Goal: Task Accomplishment & Management: Use online tool/utility

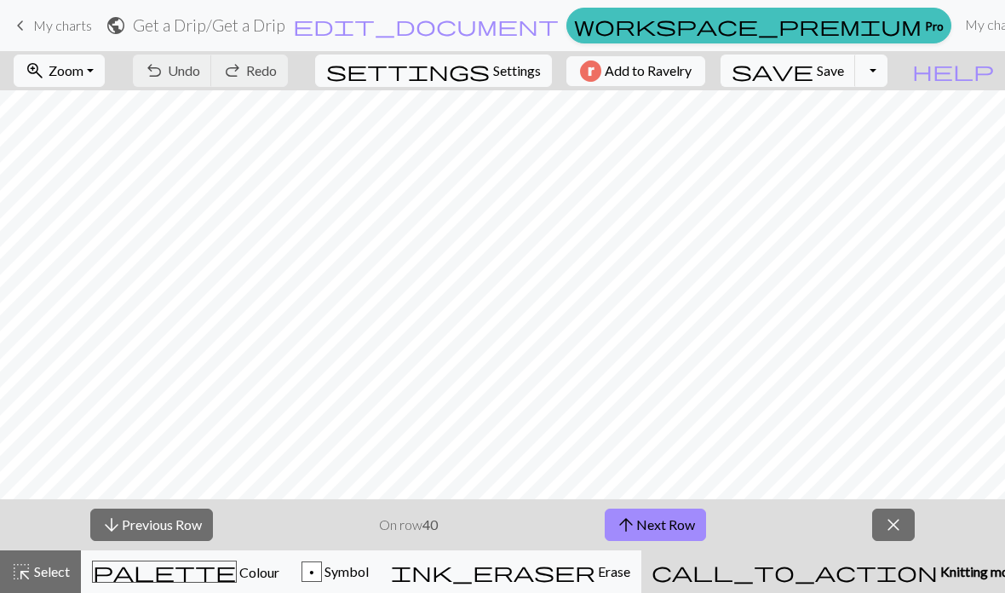
click at [958, 29] on link "My charts" at bounding box center [994, 25] width 72 height 34
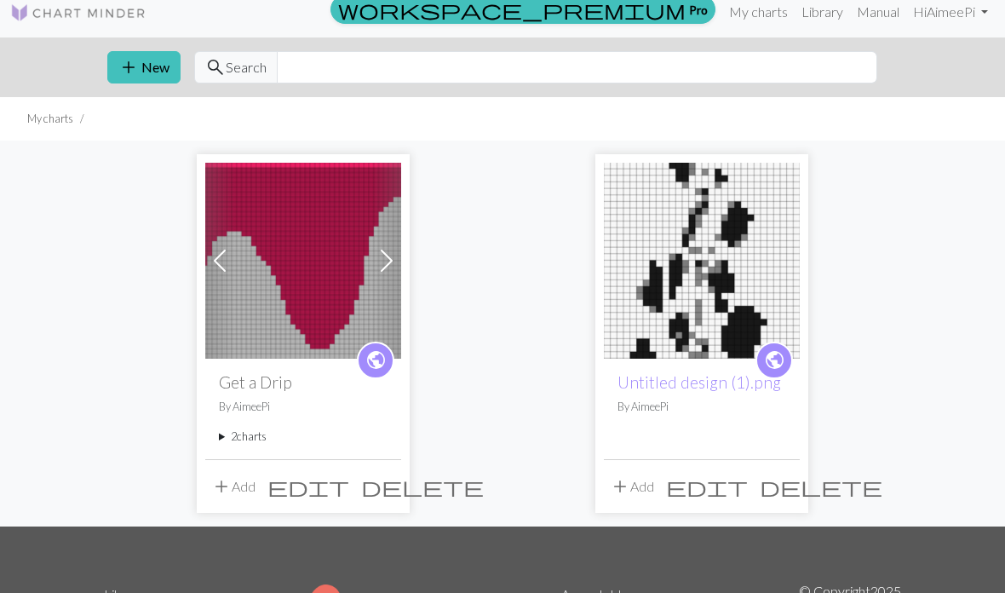
scroll to position [13, 0]
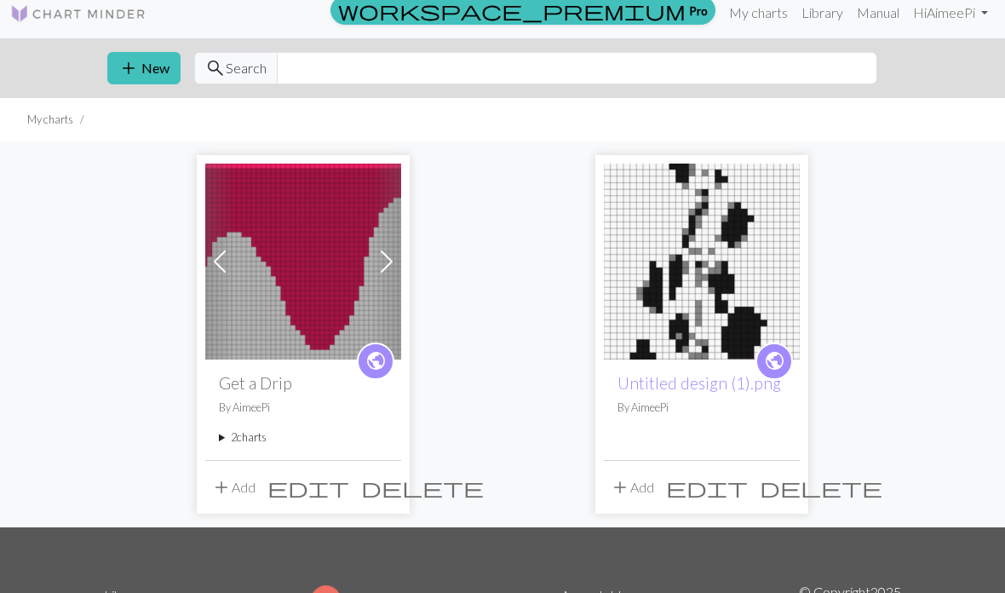
click at [340, 254] on img at bounding box center [303, 261] width 196 height 196
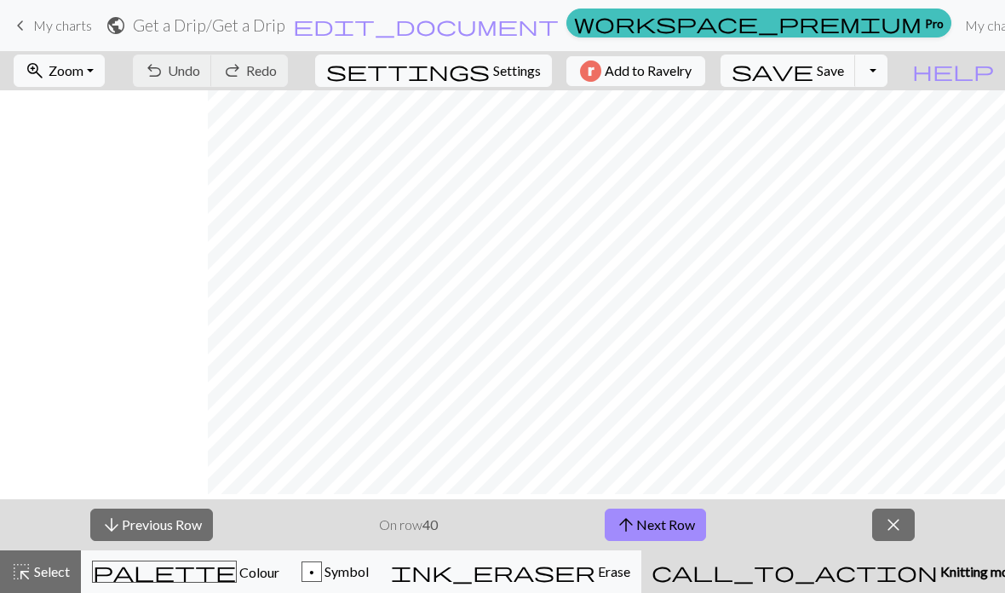
scroll to position [0, 606]
click at [70, 26] on span "My charts" at bounding box center [62, 25] width 59 height 16
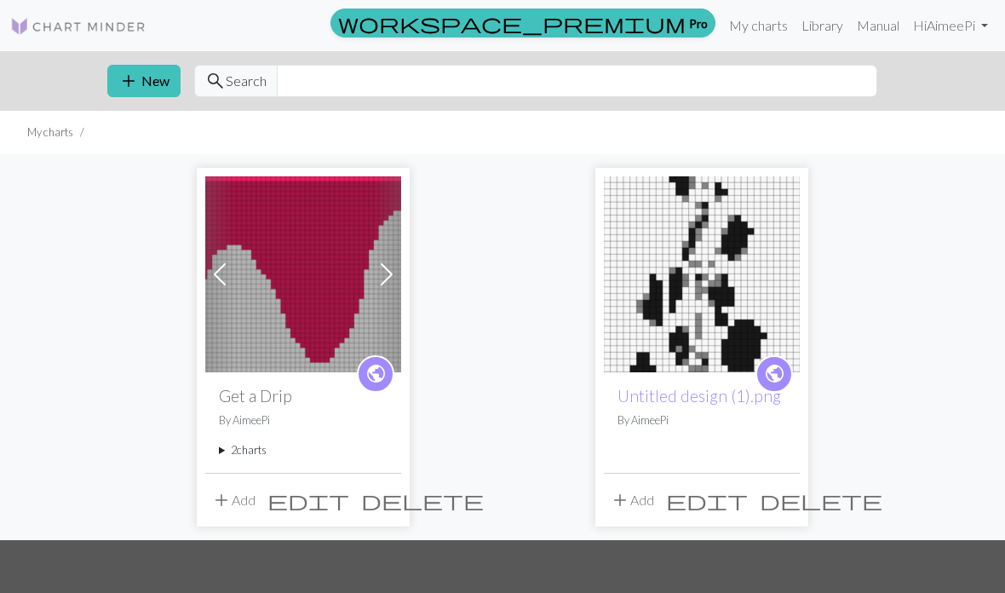
click at [316, 264] on img at bounding box center [303, 274] width 196 height 196
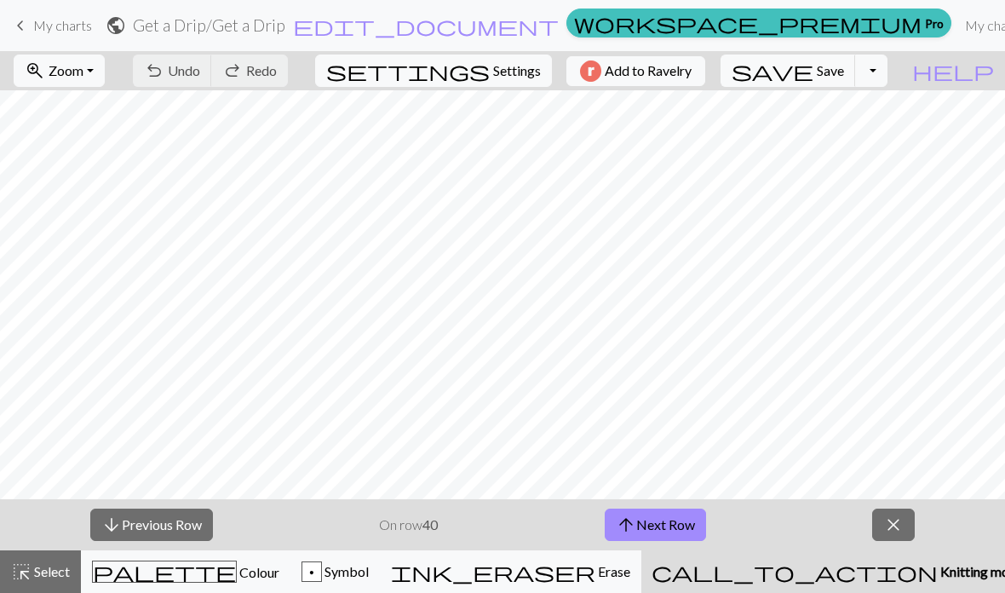
click at [105, 71] on button "zoom_in Zoom Zoom" at bounding box center [59, 70] width 91 height 32
click at [93, 205] on button "50%" at bounding box center [81, 204] width 135 height 27
click at [176, 536] on button "arrow_downward Previous Row" at bounding box center [151, 524] width 123 height 32
click at [172, 533] on button "arrow_downward Previous Row" at bounding box center [151, 524] width 123 height 32
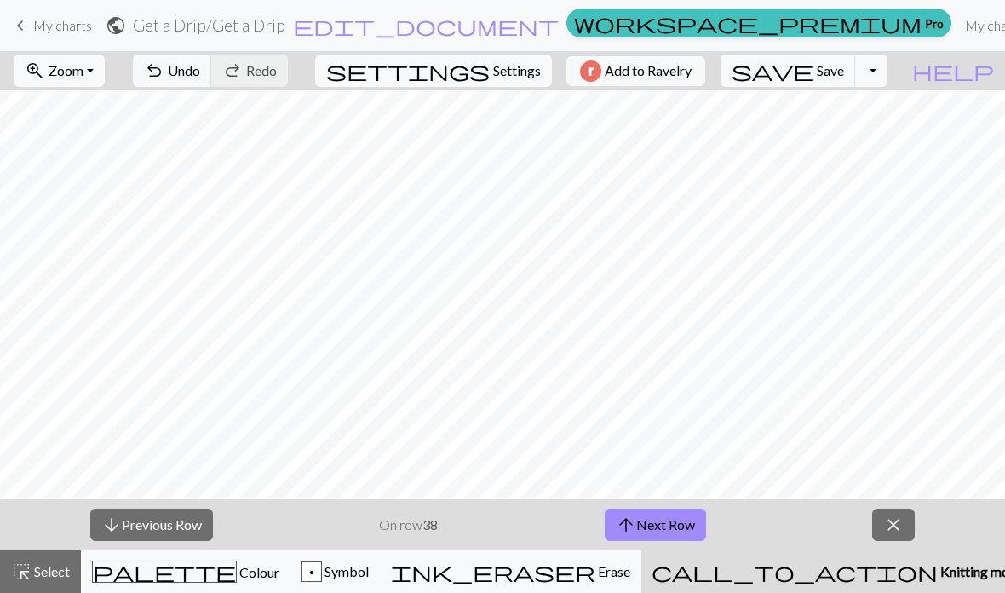
click at [176, 529] on button "arrow_downward Previous Row" at bounding box center [151, 524] width 123 height 32
click at [195, 526] on button "arrow_downward Previous Row" at bounding box center [151, 524] width 123 height 32
click at [174, 532] on button "arrow_downward Previous Row" at bounding box center [151, 524] width 123 height 32
click at [162, 519] on button "arrow_downward Previous Row" at bounding box center [151, 524] width 123 height 32
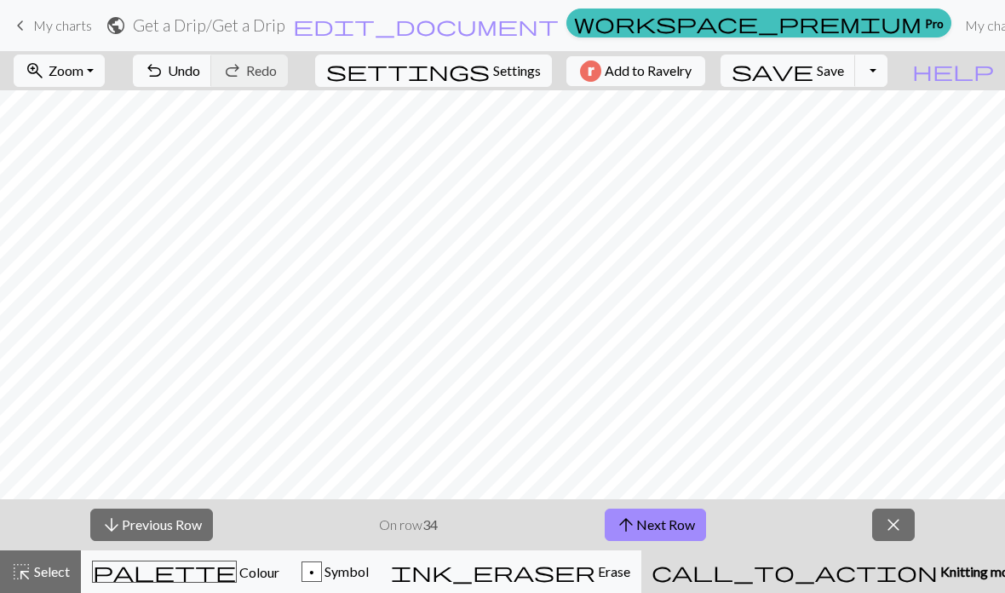
click at [105, 83] on button "zoom_in Zoom Zoom" at bounding box center [59, 70] width 91 height 32
click at [117, 203] on button "50%" at bounding box center [81, 204] width 135 height 27
click at [168, 530] on button "arrow_downward Previous Row" at bounding box center [151, 524] width 123 height 32
click at [156, 537] on button "arrow_downward Previous Row" at bounding box center [151, 524] width 123 height 32
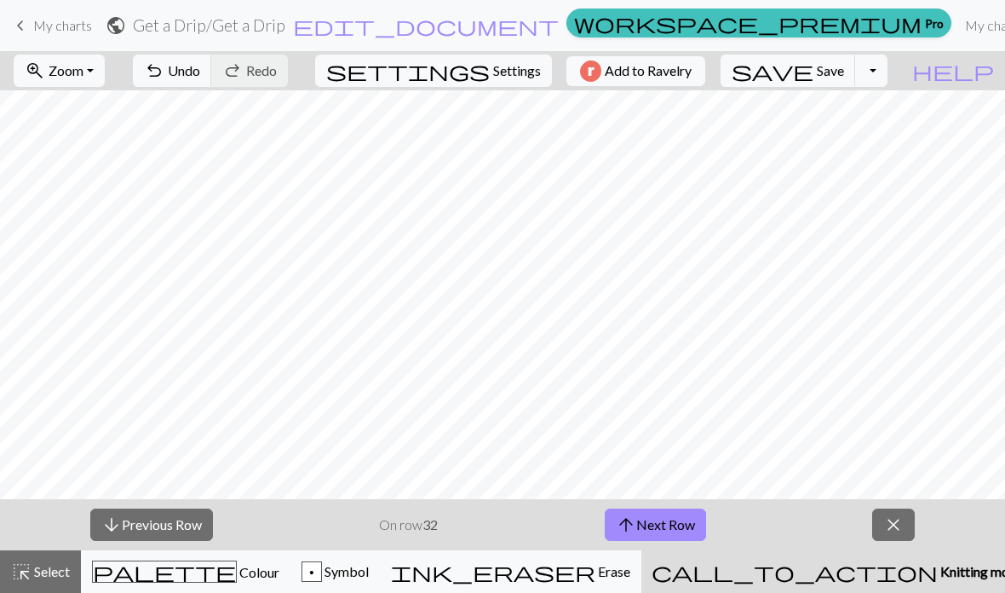
click at [237, 580] on span "Colour" at bounding box center [258, 572] width 43 height 16
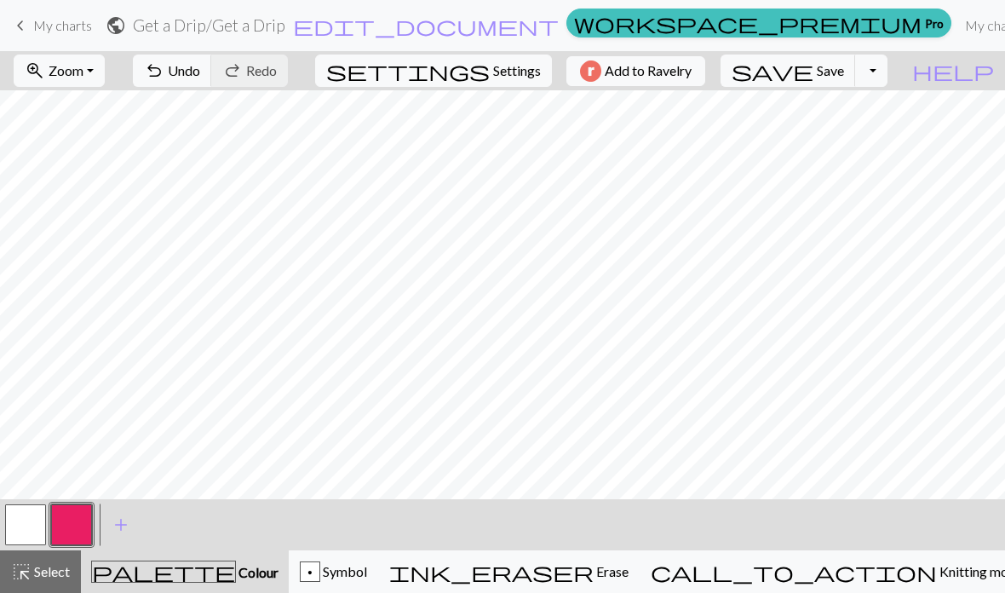
click at [846, 576] on span "call_to_action" at bounding box center [793, 571] width 286 height 24
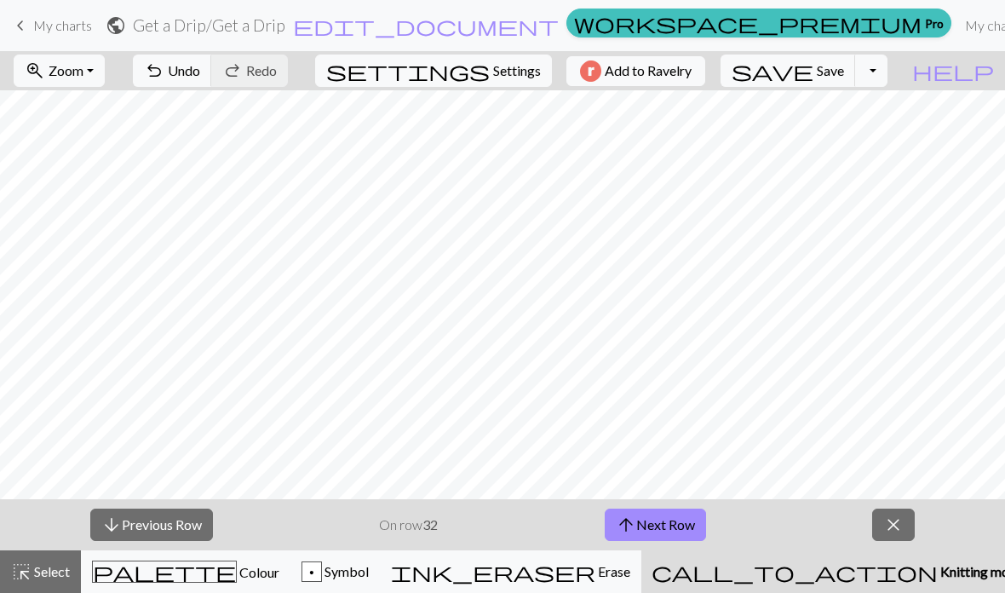
click at [172, 583] on span "palette" at bounding box center [164, 571] width 143 height 24
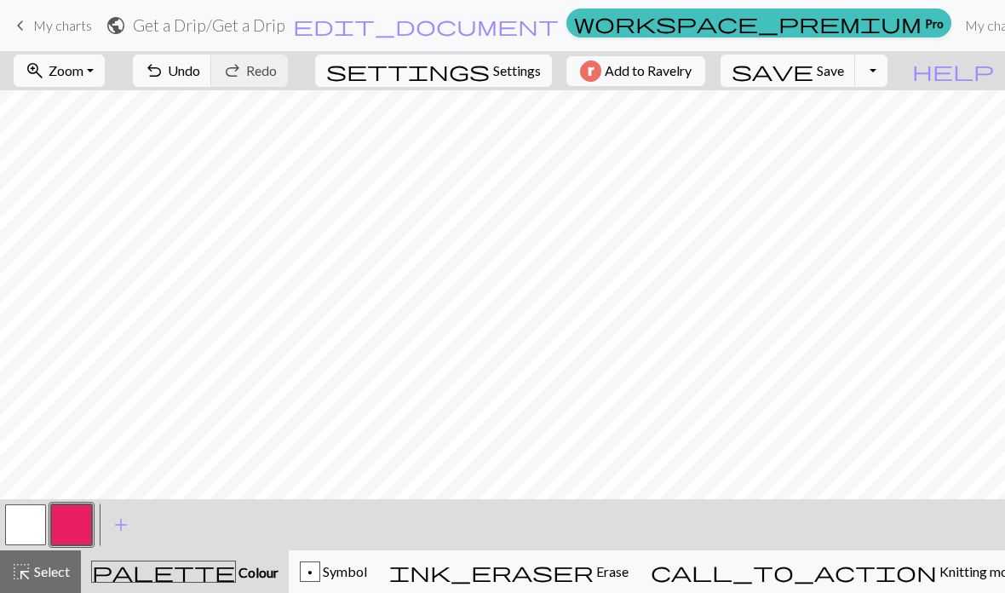
click at [50, 576] on span "Select" at bounding box center [51, 571] width 38 height 16
click at [34, 530] on button "button" at bounding box center [25, 524] width 41 height 41
click at [56, 566] on span "Select" at bounding box center [51, 571] width 38 height 16
click at [30, 518] on button "button" at bounding box center [25, 524] width 41 height 41
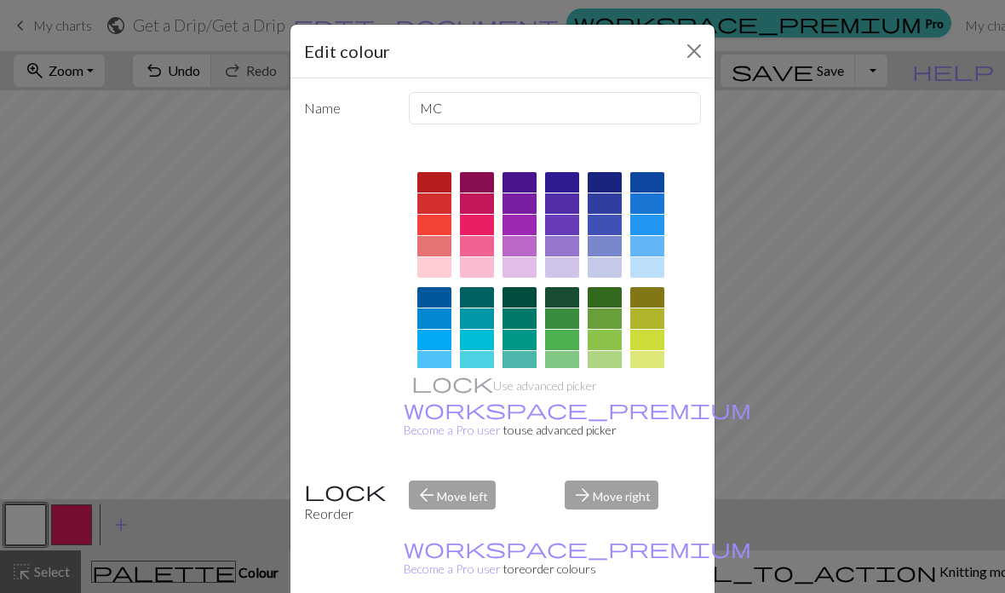
click at [433, 409] on div at bounding box center [434, 412] width 34 height 20
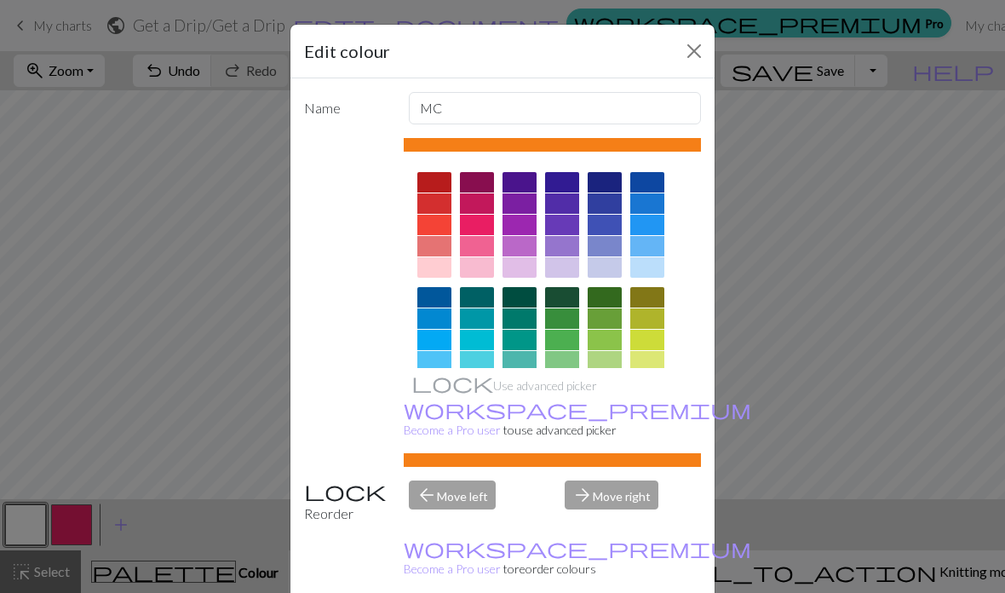
click at [743, 375] on div "Edit colour Name MC Use advanced picker workspace_premium Become a Pro user to …" at bounding box center [502, 296] width 1005 height 593
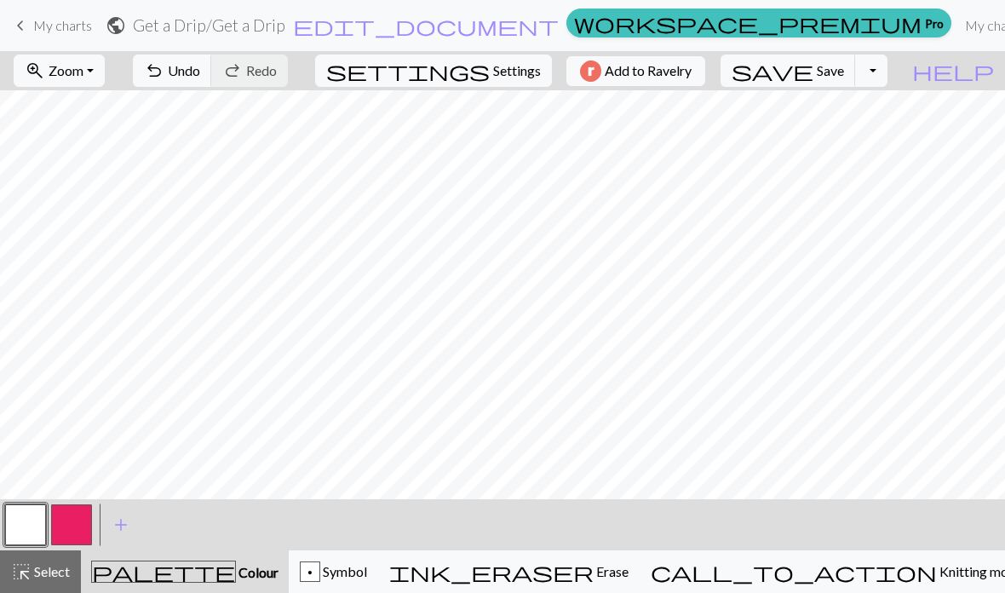
click at [21, 536] on button "button" at bounding box center [25, 524] width 41 height 41
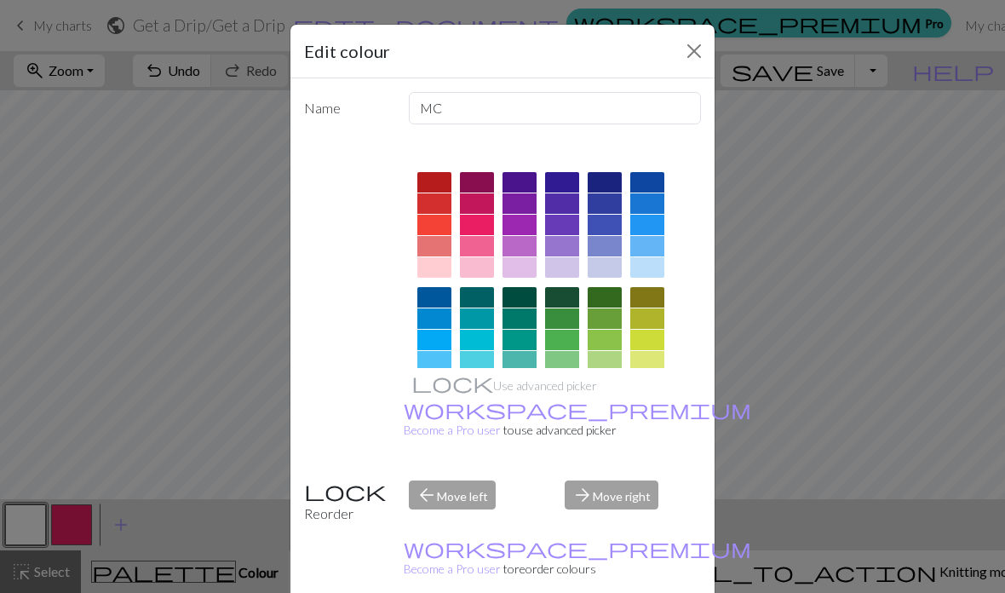
click at [436, 412] on div at bounding box center [434, 412] width 34 height 20
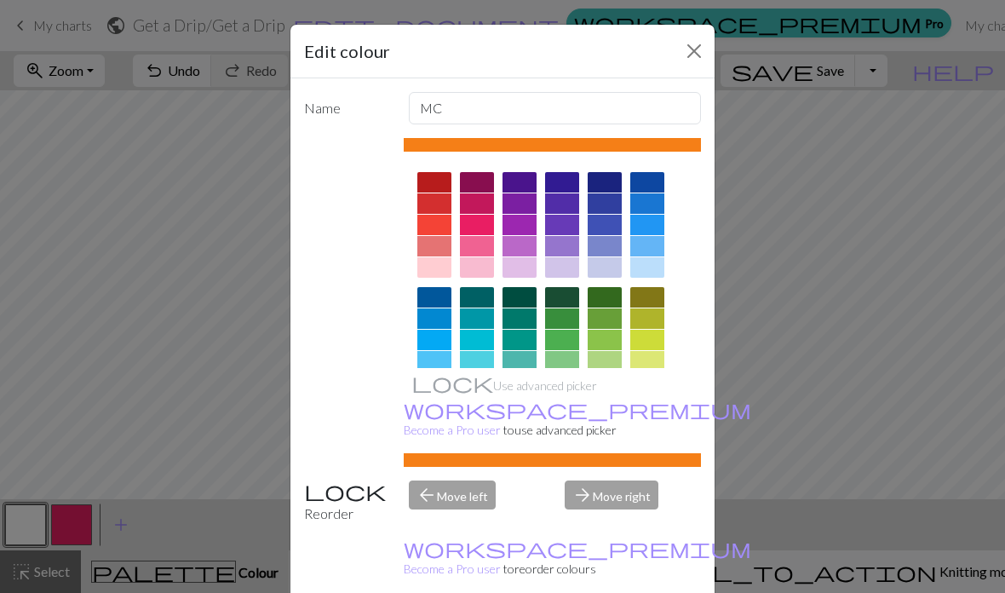
click at [255, 169] on div "Edit colour Name MC Use advanced picker workspace_premium Become a Pro user to …" at bounding box center [502, 296] width 1005 height 593
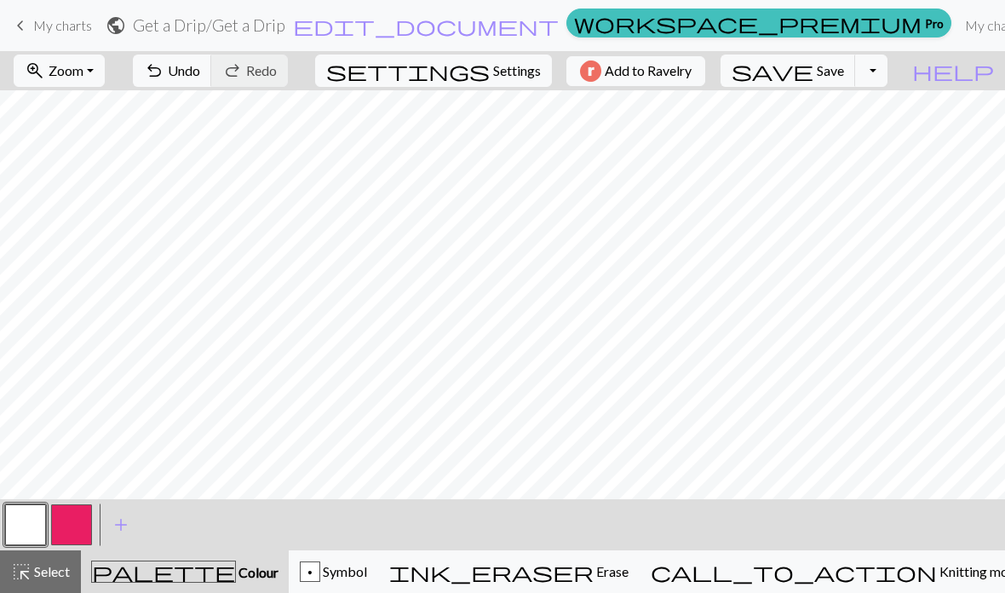
click at [29, 519] on button "button" at bounding box center [25, 524] width 41 height 41
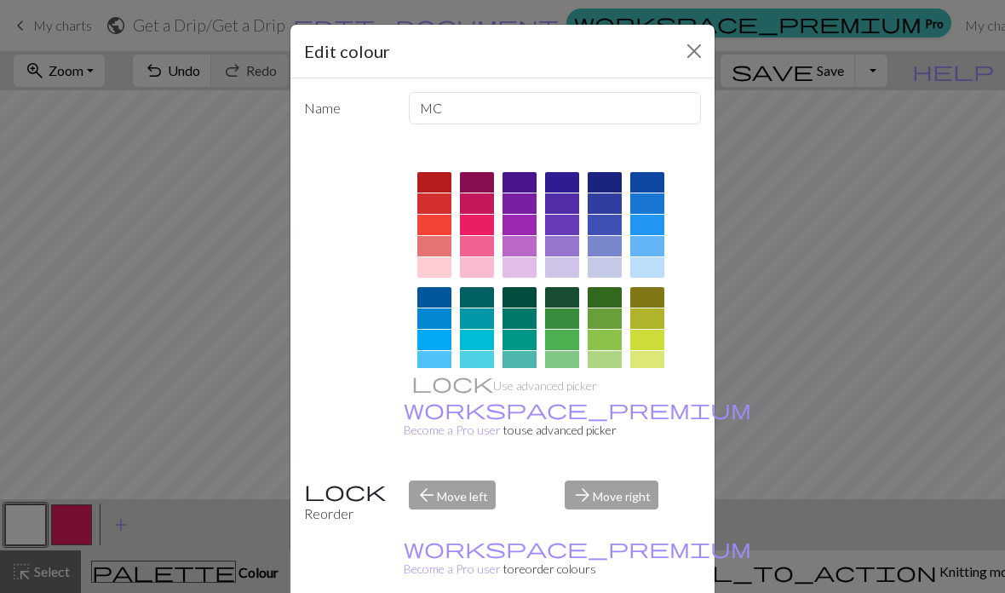
click at [434, 414] on div at bounding box center [434, 412] width 34 height 20
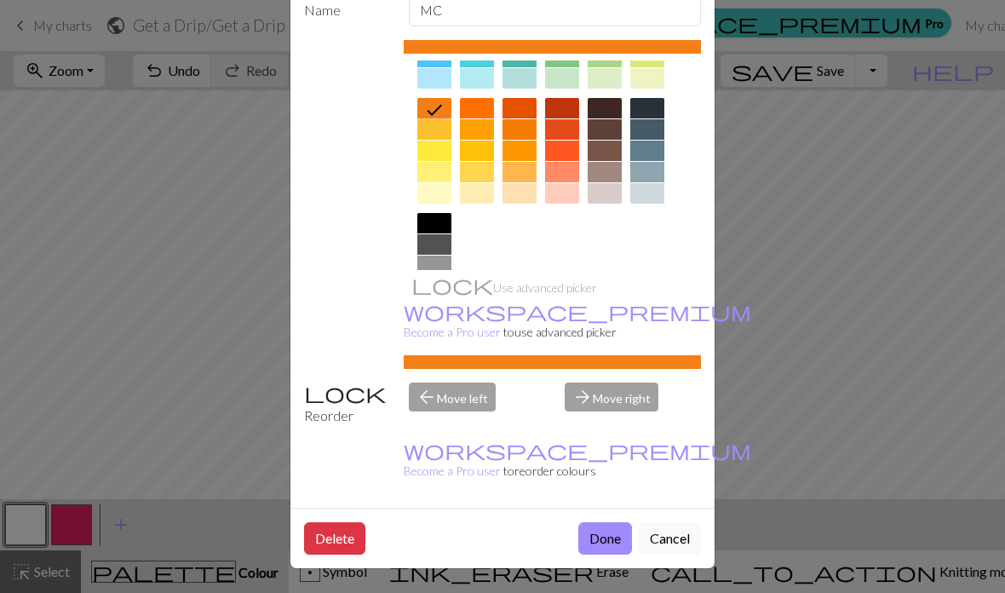
scroll to position [111, 0]
click at [601, 535] on button "Done" at bounding box center [605, 538] width 54 height 32
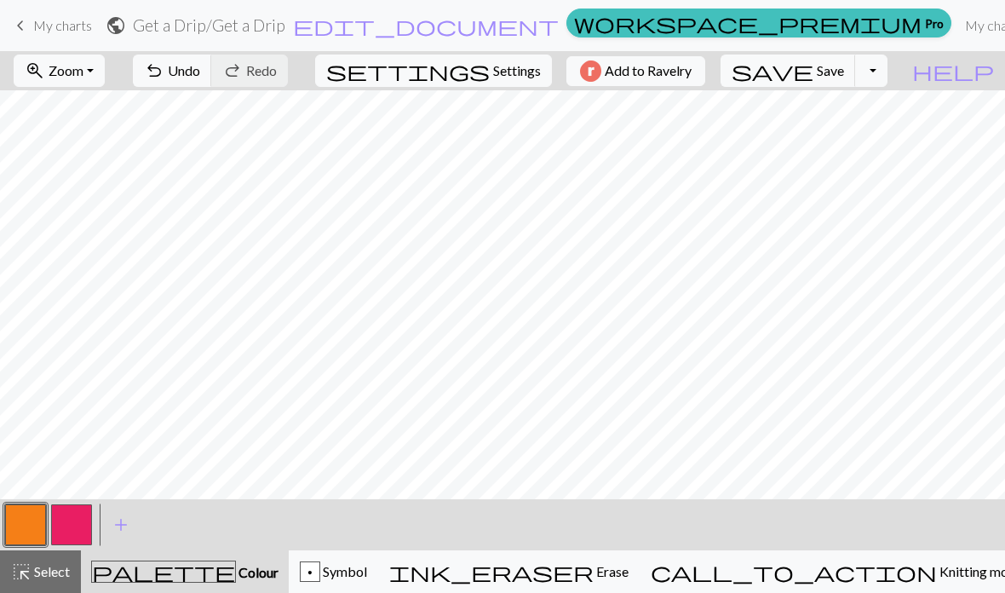
click at [200, 73] on span "Undo" at bounding box center [184, 70] width 32 height 16
click at [122, 518] on span "add" at bounding box center [121, 525] width 20 height 24
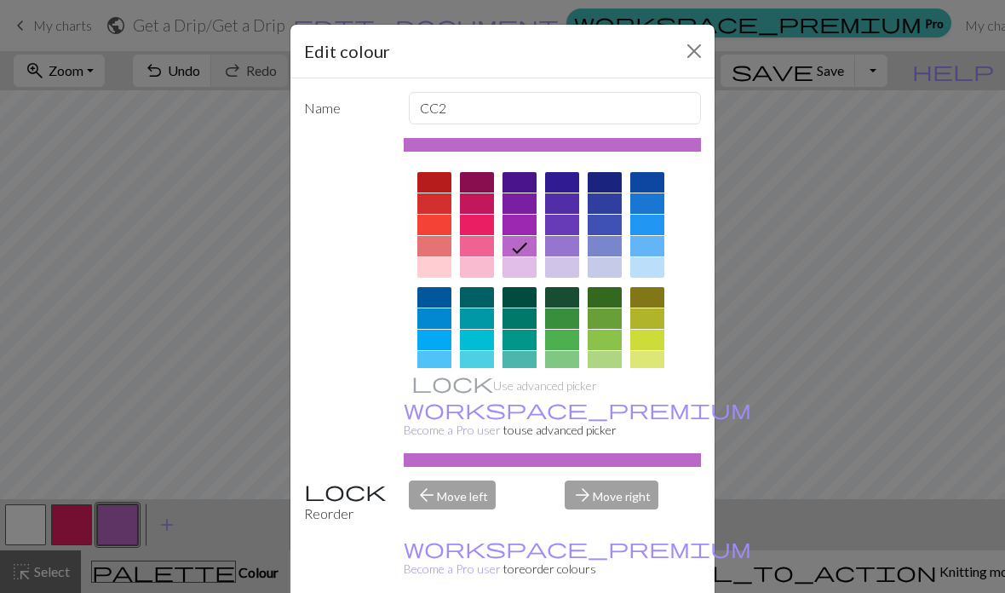
click at [432, 415] on div at bounding box center [434, 412] width 34 height 20
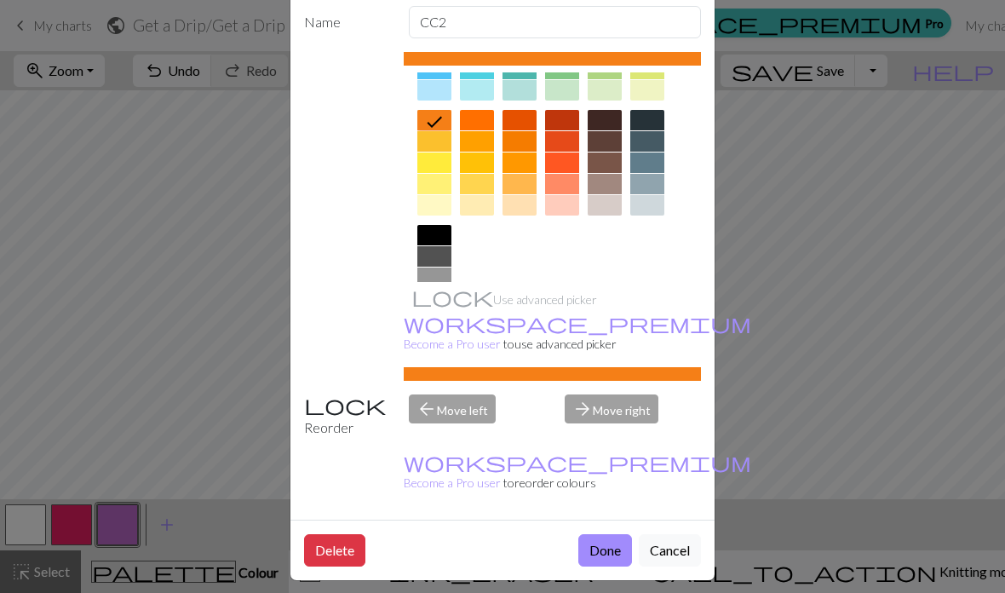
scroll to position [87, 0]
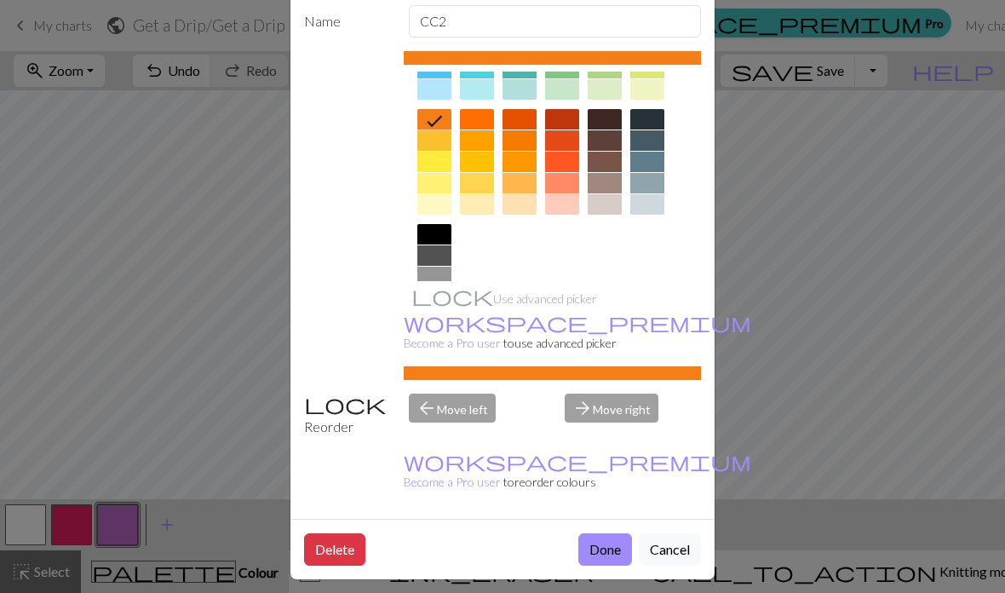
click at [606, 561] on button "Done" at bounding box center [605, 549] width 54 height 32
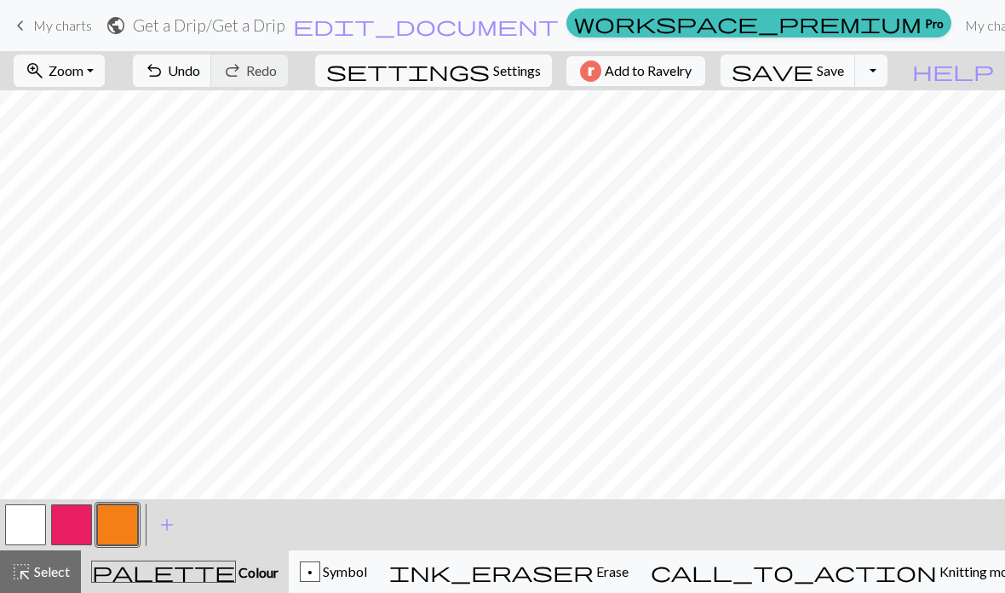
click at [164, 71] on span "undo" at bounding box center [154, 71] width 20 height 24
click at [73, 518] on button "button" at bounding box center [71, 524] width 41 height 41
click at [108, 530] on button "button" at bounding box center [117, 524] width 41 height 41
click at [25, 522] on button "button" at bounding box center [25, 524] width 41 height 41
click at [123, 535] on button "button" at bounding box center [117, 524] width 41 height 41
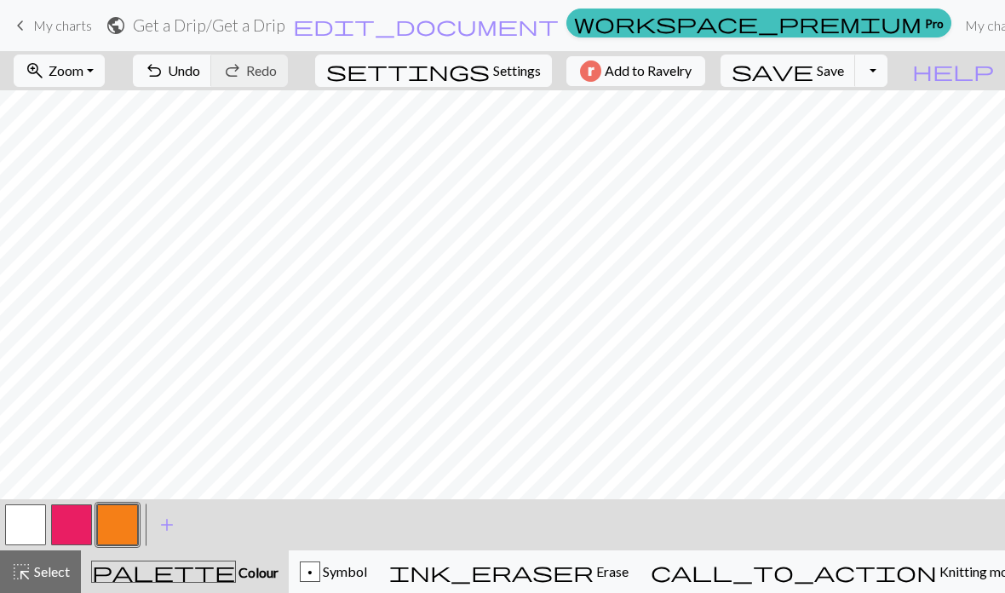
click at [11, 524] on button "button" at bounding box center [25, 524] width 41 height 41
click at [105, 526] on button "button" at bounding box center [117, 524] width 41 height 41
click at [212, 81] on button "undo Undo Undo" at bounding box center [172, 70] width 79 height 32
click at [22, 516] on button "button" at bounding box center [25, 524] width 41 height 41
click at [121, 524] on button "button" at bounding box center [117, 524] width 41 height 41
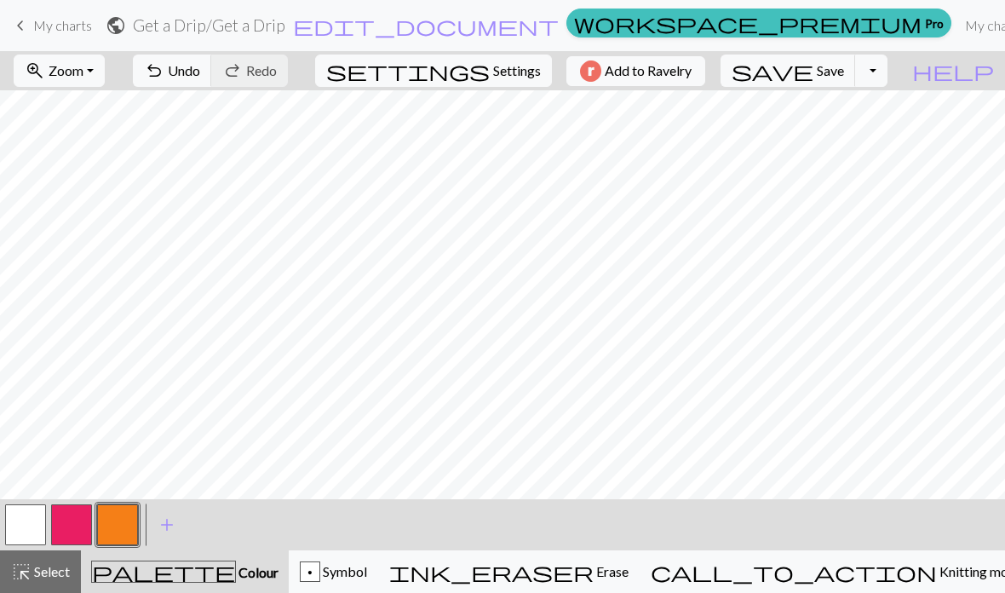
click at [28, 524] on button "button" at bounding box center [25, 524] width 41 height 41
click at [937, 574] on span "Knitting mode" at bounding box center [980, 571] width 86 height 16
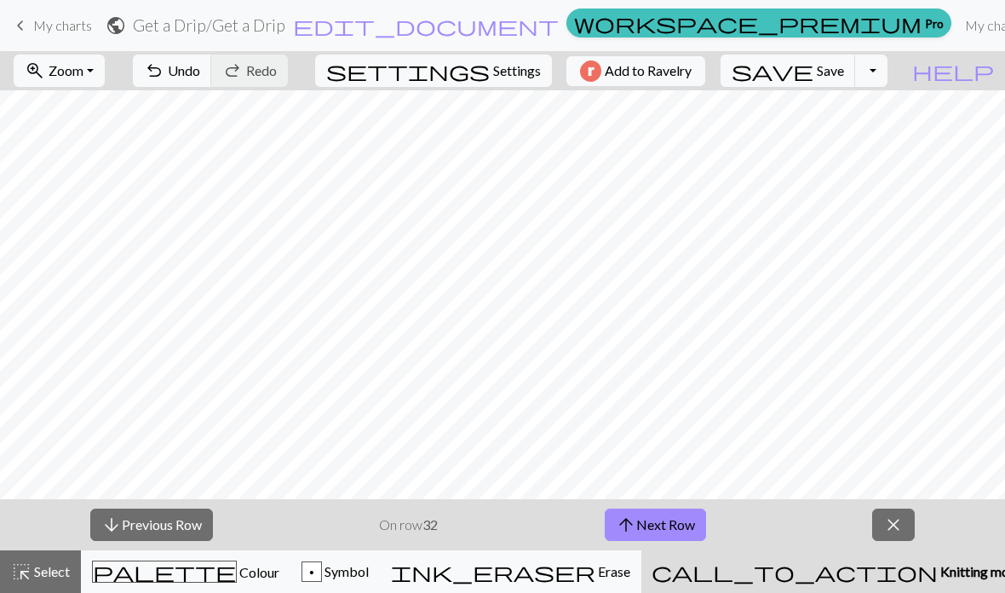
click at [175, 534] on button "arrow_downward Previous Row" at bounding box center [151, 524] width 123 height 32
click at [178, 523] on button "arrow_downward Previous Row" at bounding box center [151, 524] width 123 height 32
